Goal: Information Seeking & Learning: Learn about a topic

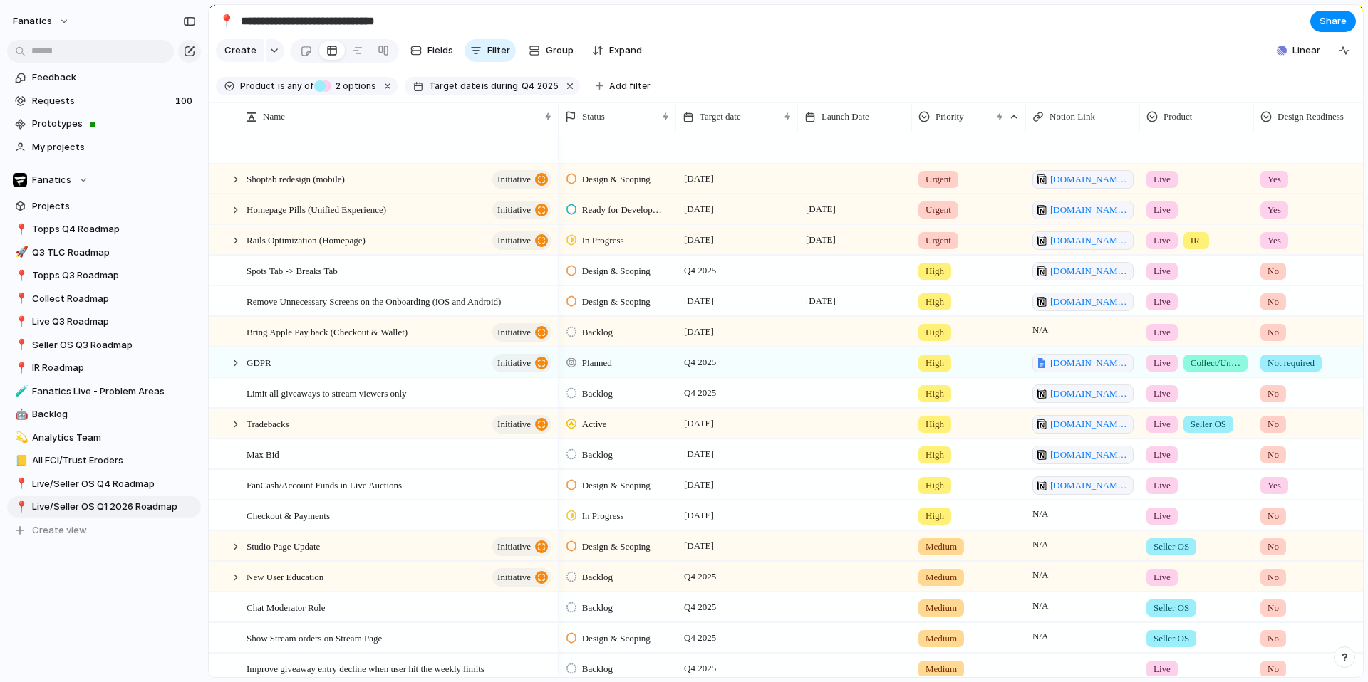
click at [63, 318] on span "Live Q3 Roadmap" at bounding box center [114, 322] width 164 height 14
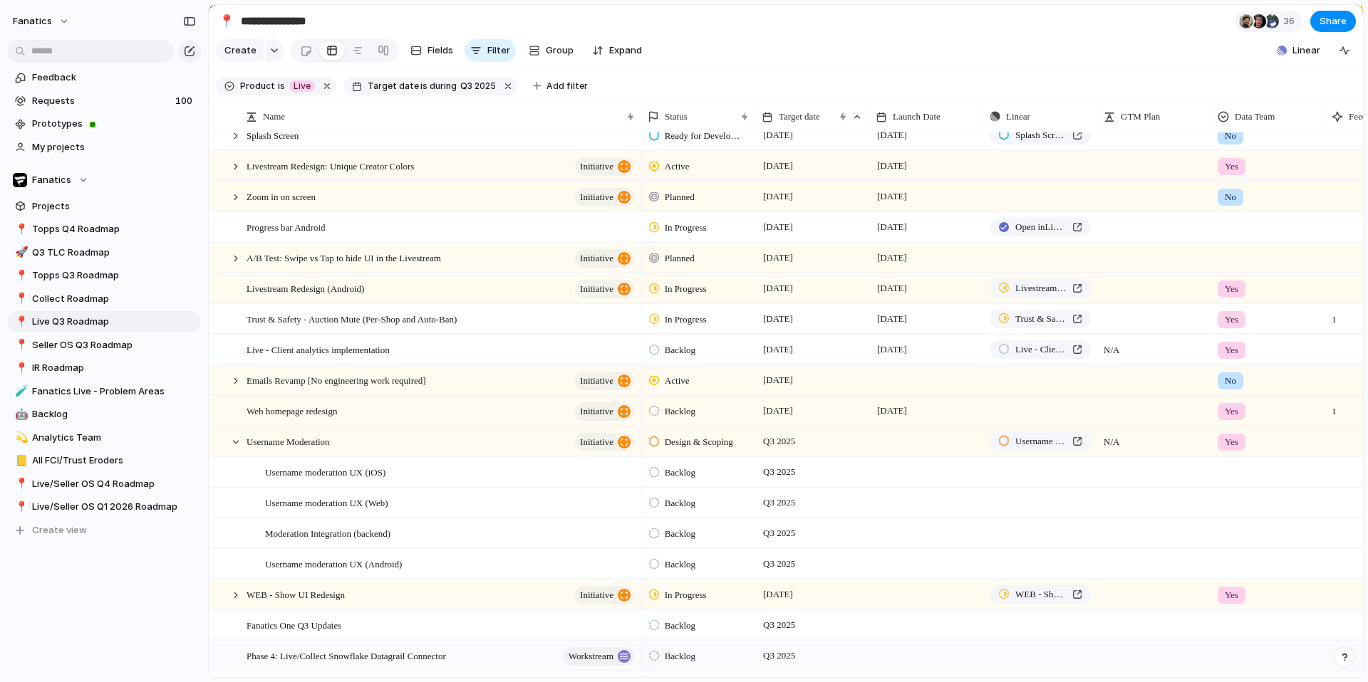
scroll to position [232, 0]
click at [616, 51] on span "Expand" at bounding box center [625, 50] width 33 height 14
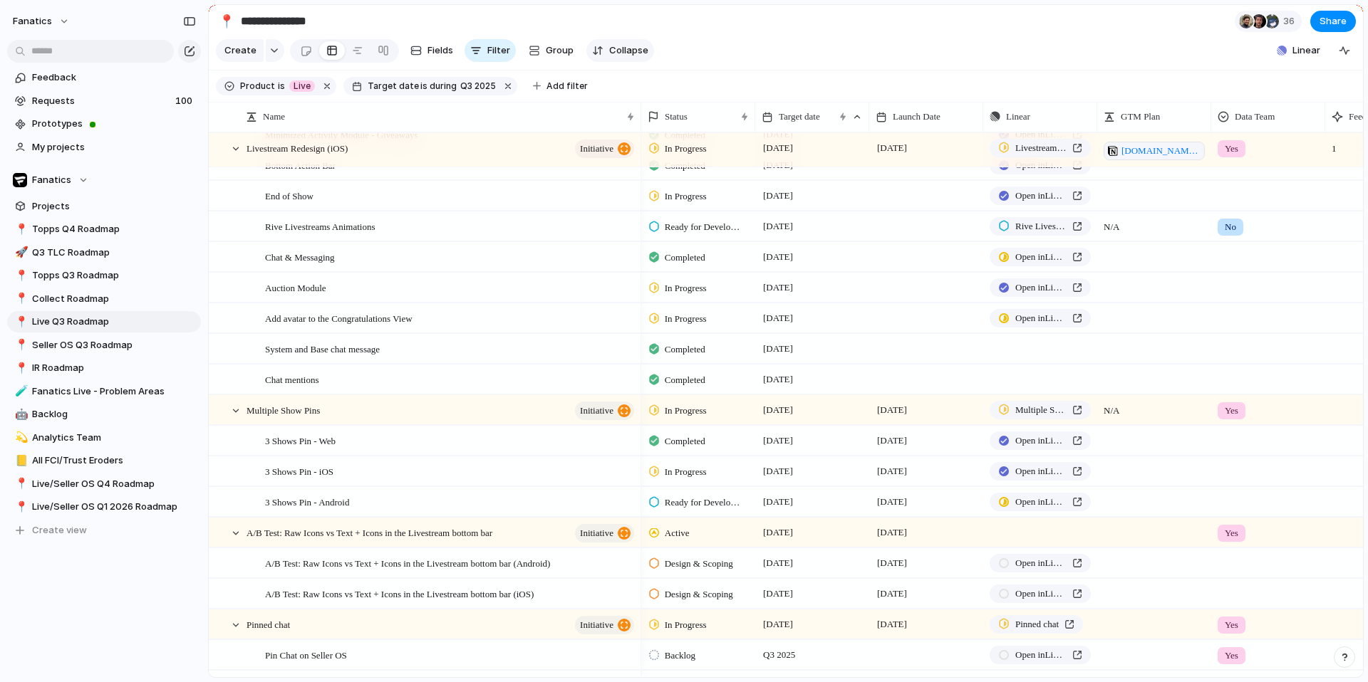
click at [616, 51] on span "Collapse" at bounding box center [628, 50] width 39 height 14
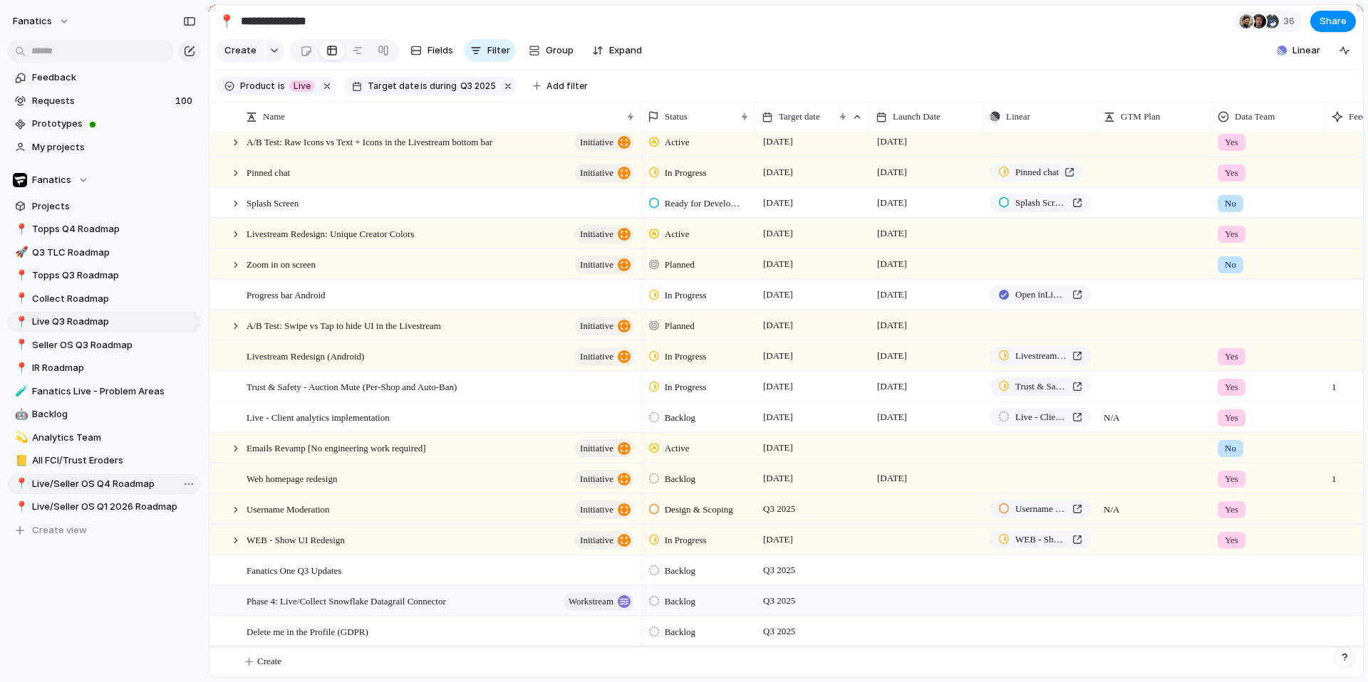
click at [89, 477] on span "Live/Seller OS Q4 Roadmap" at bounding box center [114, 484] width 164 height 14
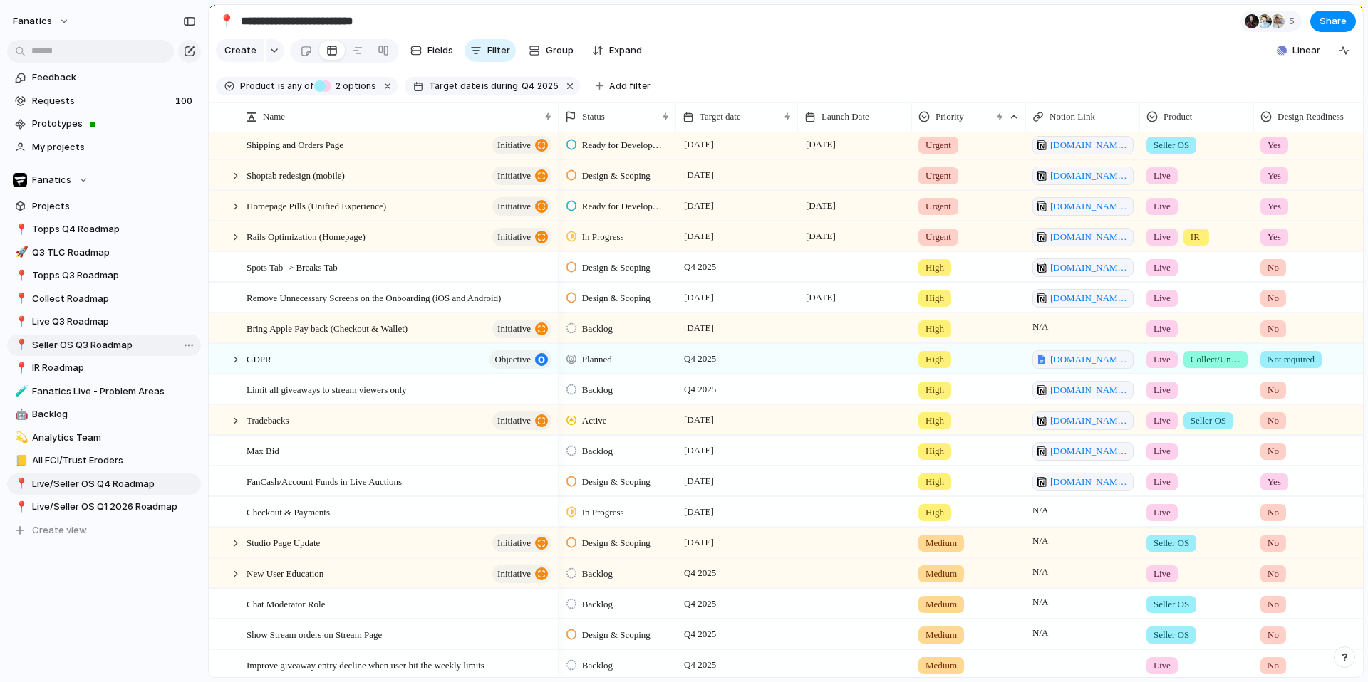
click at [85, 346] on span "Seller OS Q3 Roadmap" at bounding box center [114, 345] width 164 height 14
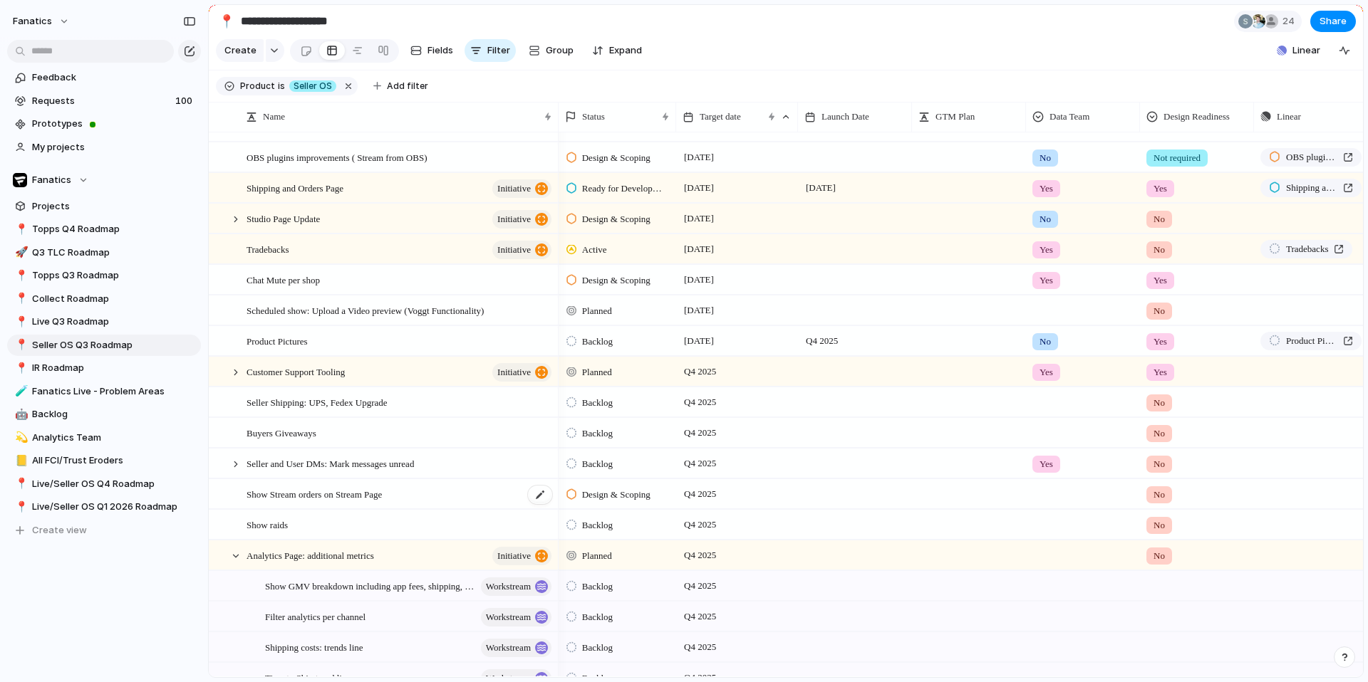
scroll to position [445, 0]
click at [234, 555] on div at bounding box center [235, 556] width 13 height 13
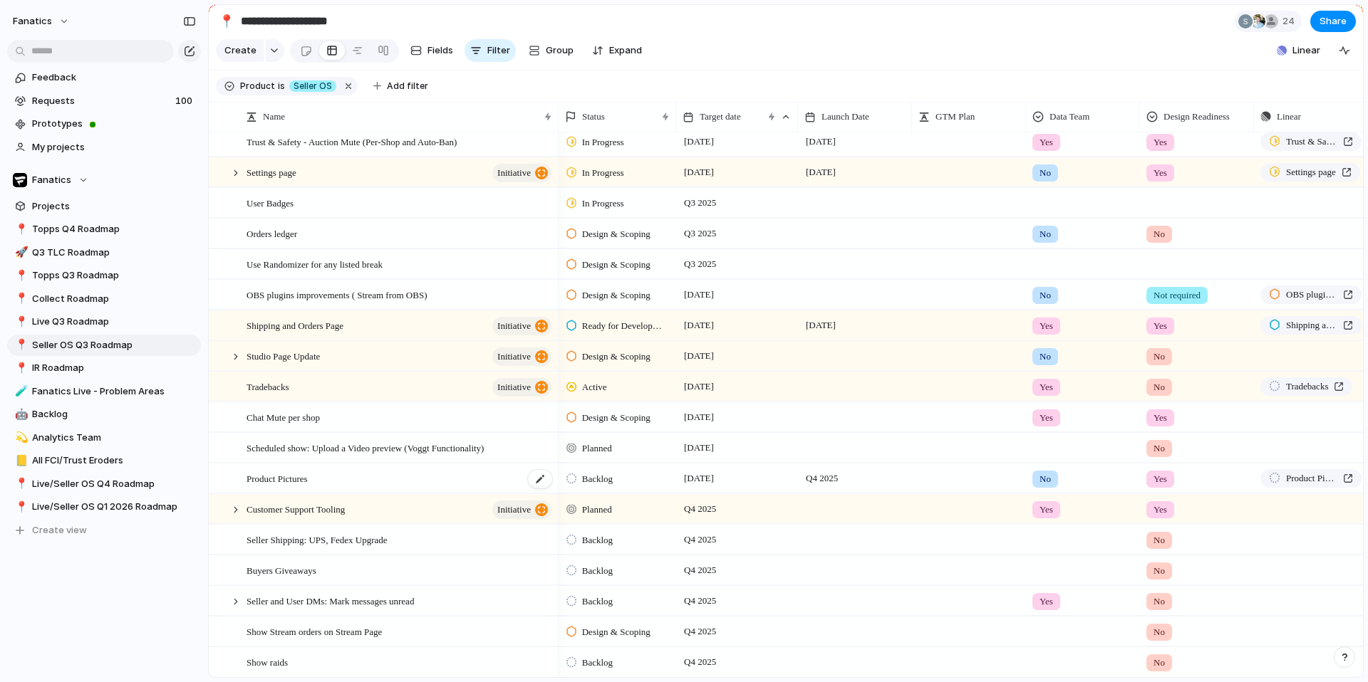
scroll to position [288, 0]
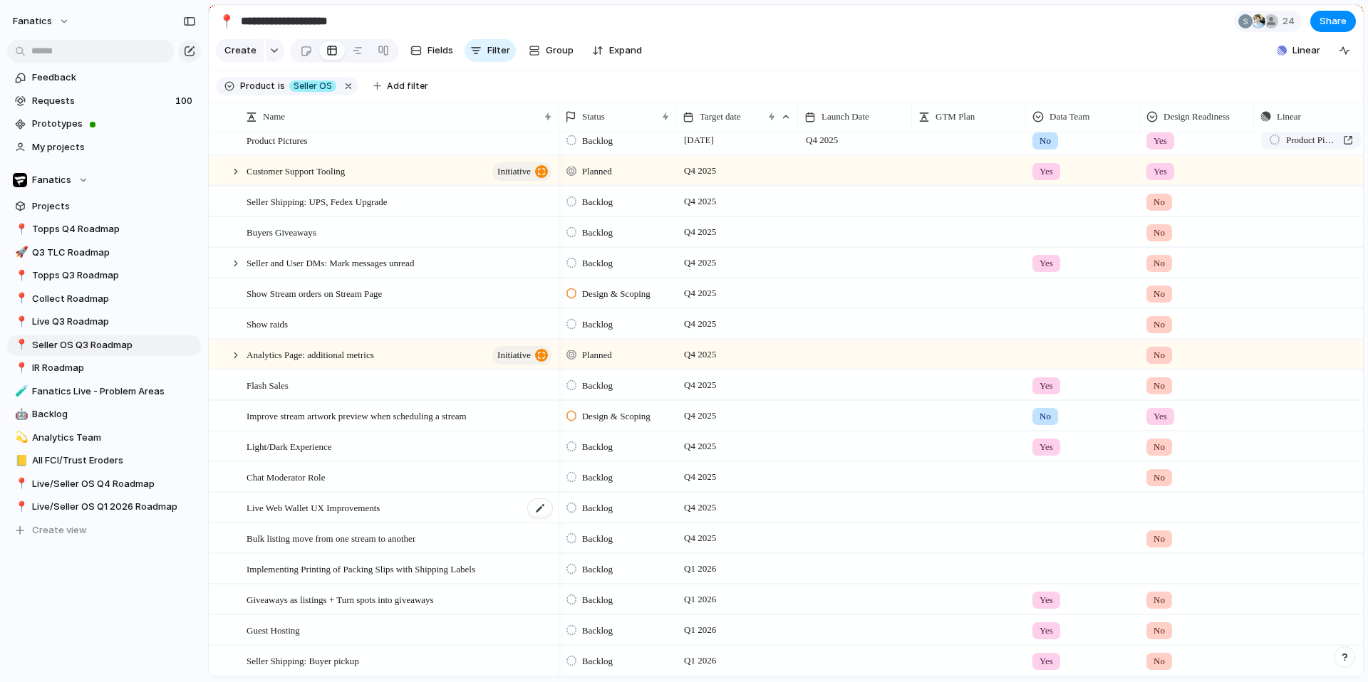
click at [398, 512] on div "Live Web Wallet UX Improvements" at bounding box center [399, 508] width 307 height 29
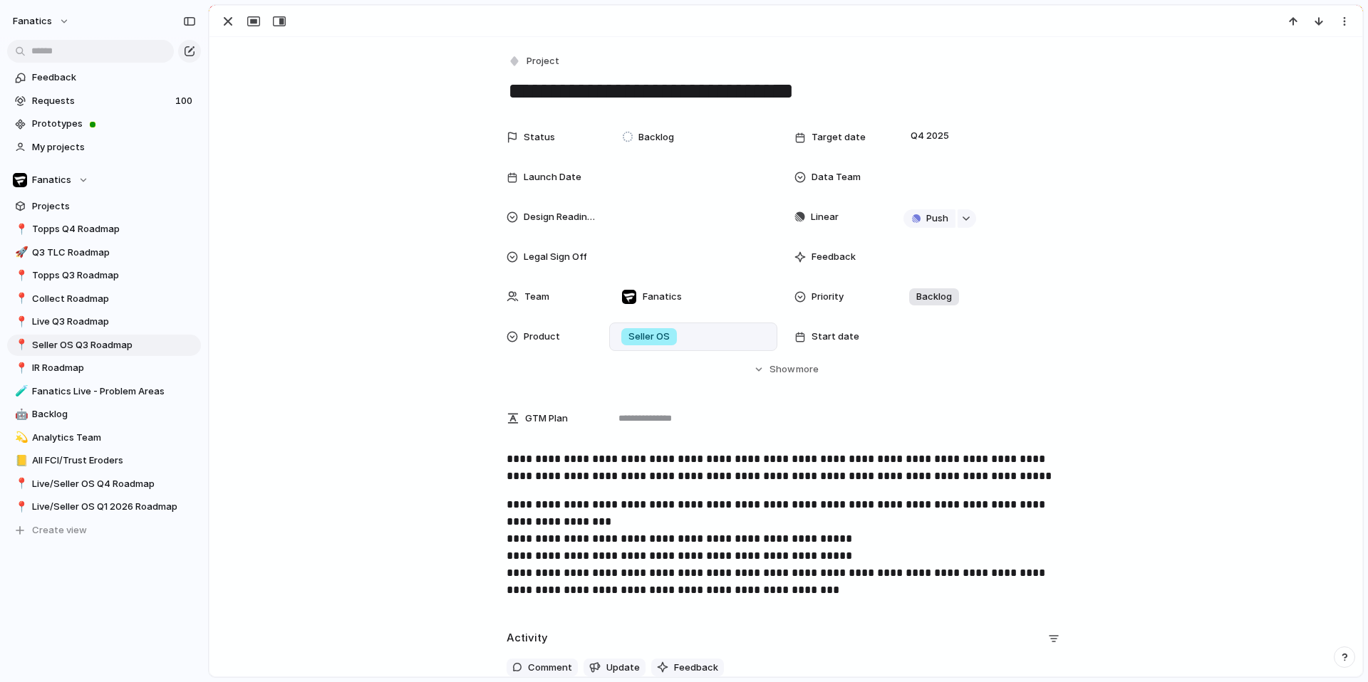
click at [656, 334] on span "Seller OS" at bounding box center [648, 337] width 41 height 14
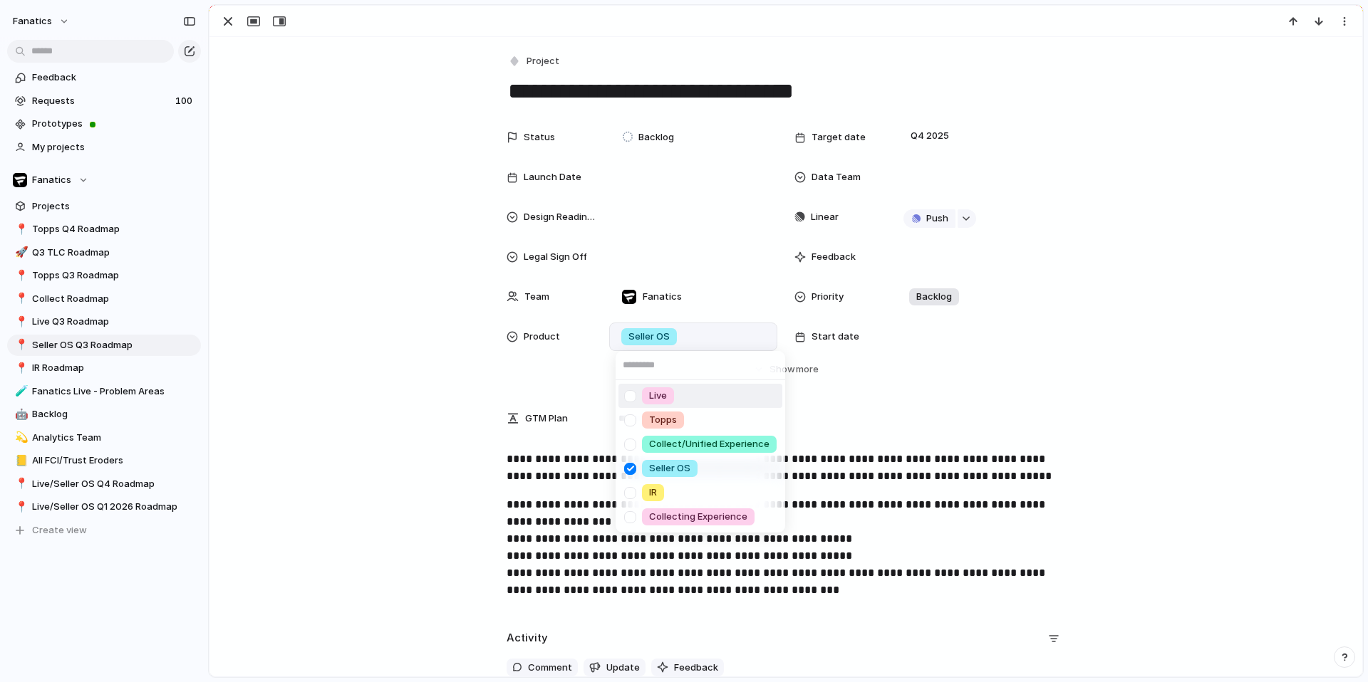
click at [630, 395] on div at bounding box center [630, 396] width 25 height 25
click at [628, 464] on div at bounding box center [630, 469] width 25 height 25
drag, startPoint x: 229, startPoint y: 21, endPoint x: 281, endPoint y: 160, distance: 147.4
click at [229, 21] on div "Live Topps Collect/Unified Experience Seller OS IR Collecting Experience" at bounding box center [684, 341] width 1368 height 682
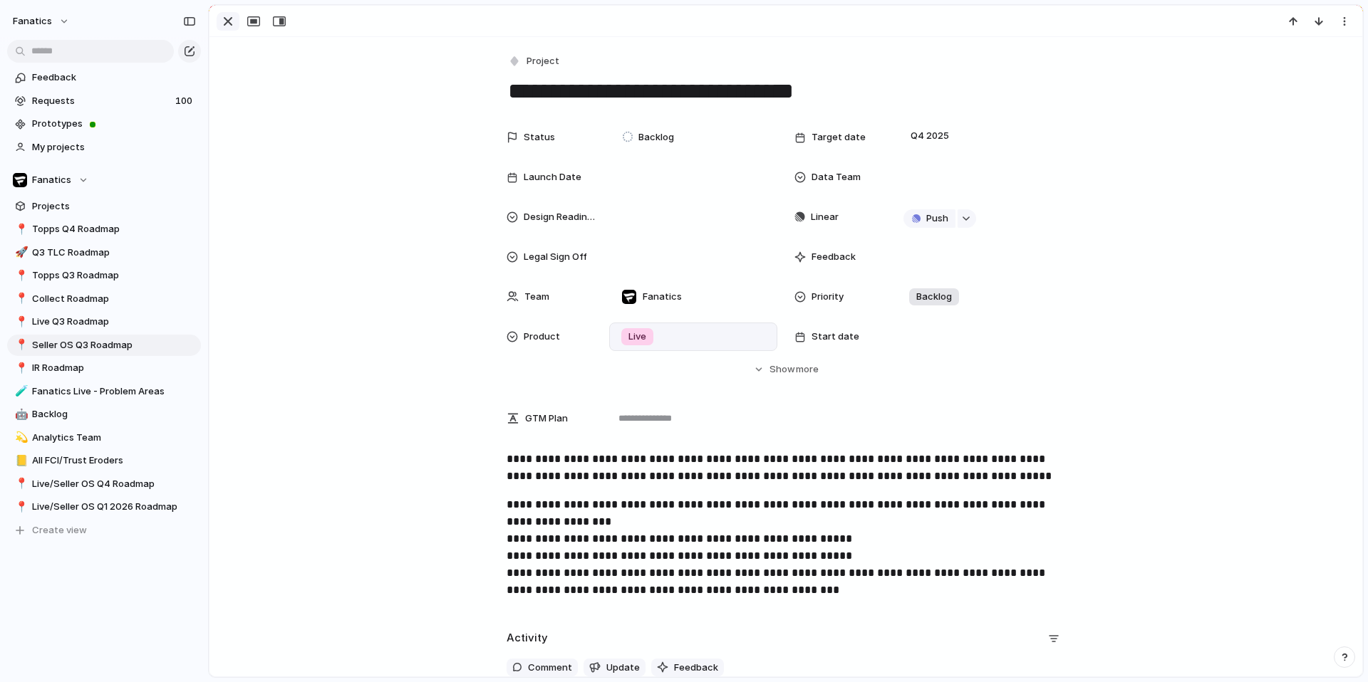
click at [232, 19] on div "button" at bounding box center [227, 21] width 17 height 17
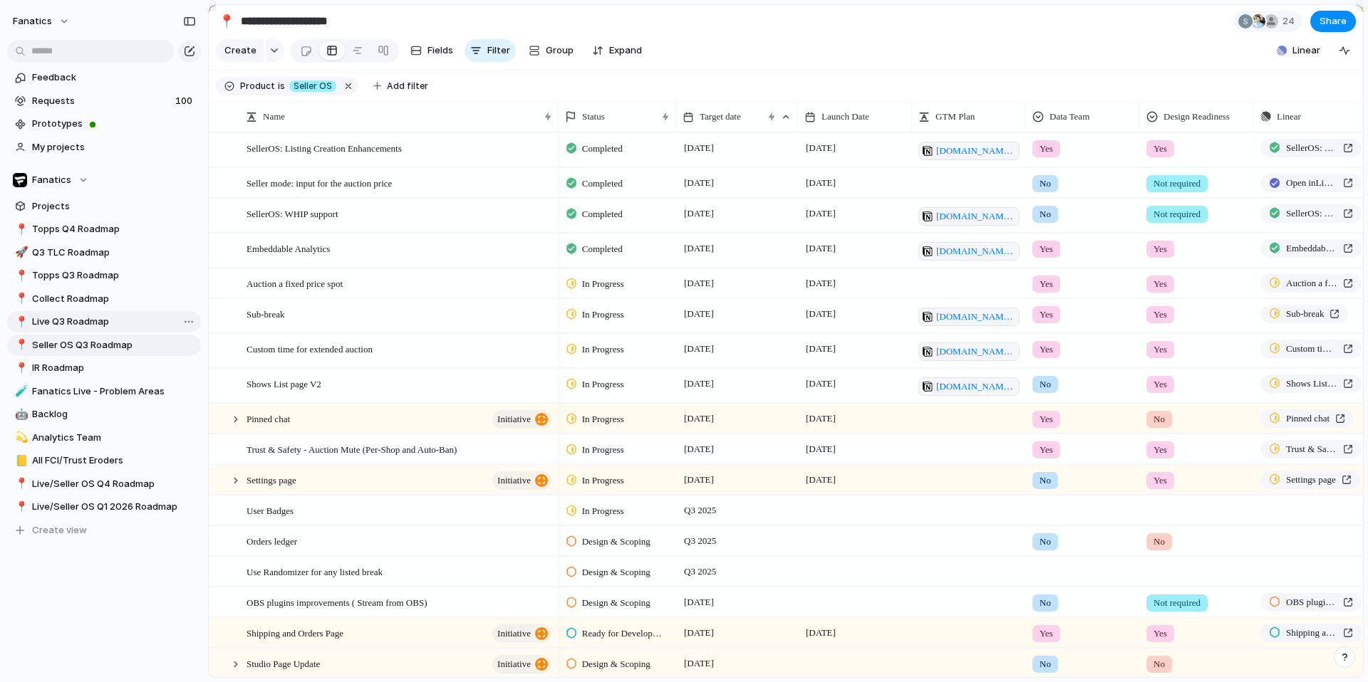
click at [81, 324] on span "Live Q3 Roadmap" at bounding box center [114, 322] width 164 height 14
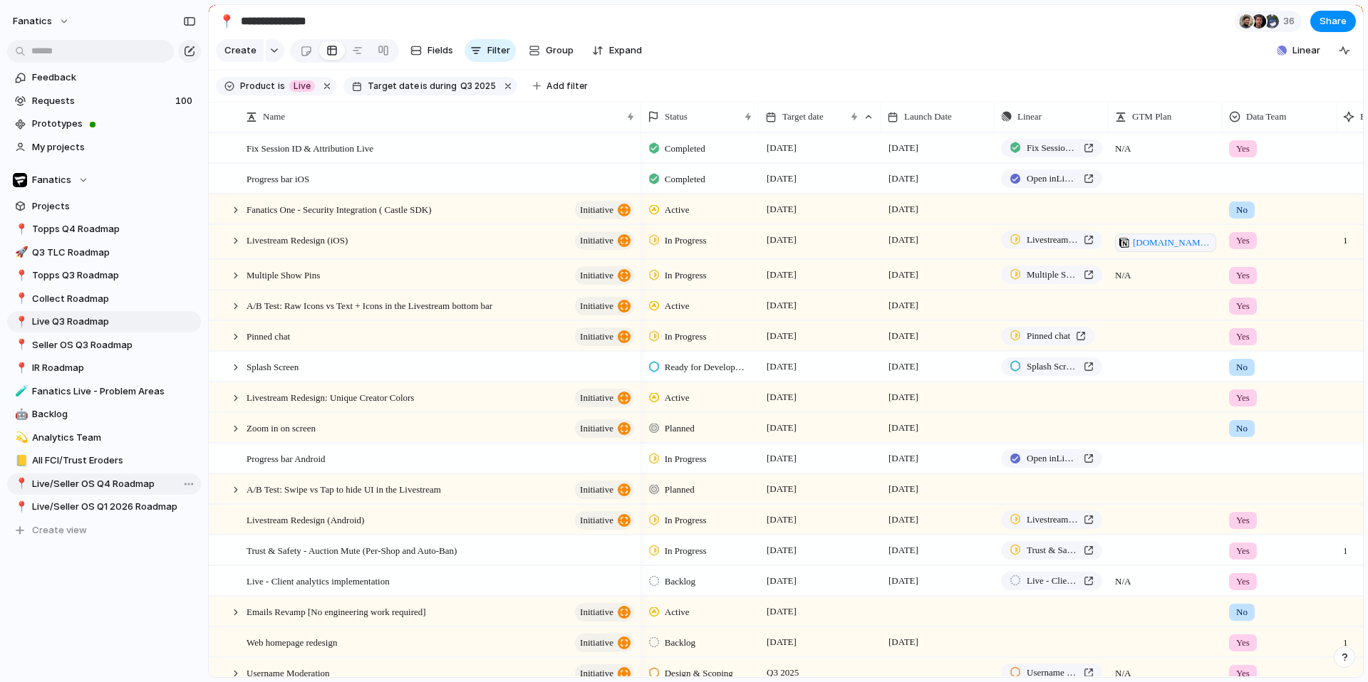
click at [100, 491] on link "📍 Live/Seller OS Q4 Roadmap" at bounding box center [104, 484] width 194 height 21
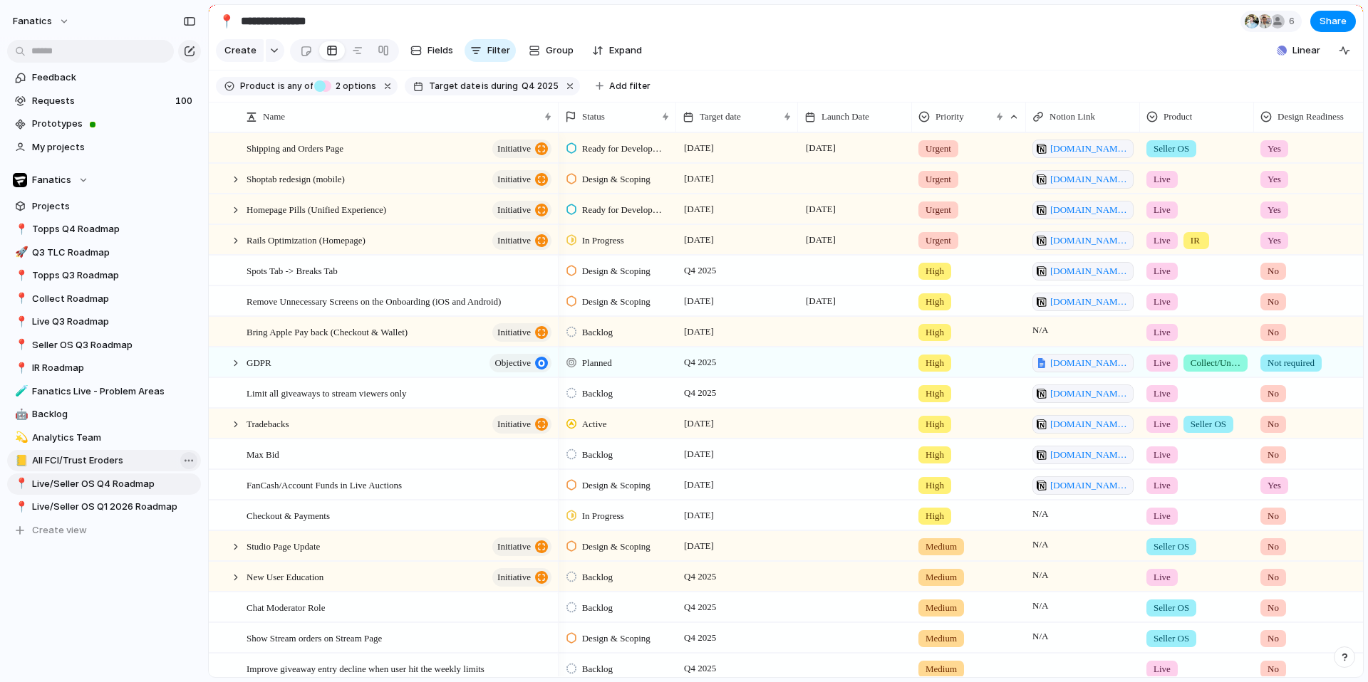
type input "**********"
